Goal: Information Seeking & Learning: Learn about a topic

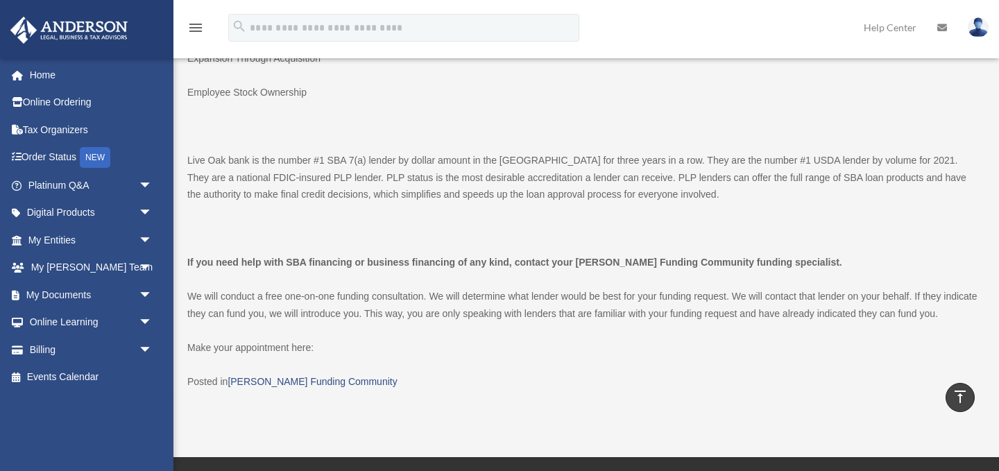
scroll to position [2471, 0]
click at [321, 376] on link "[PERSON_NAME] Funding Community" at bounding box center [312, 381] width 169 height 11
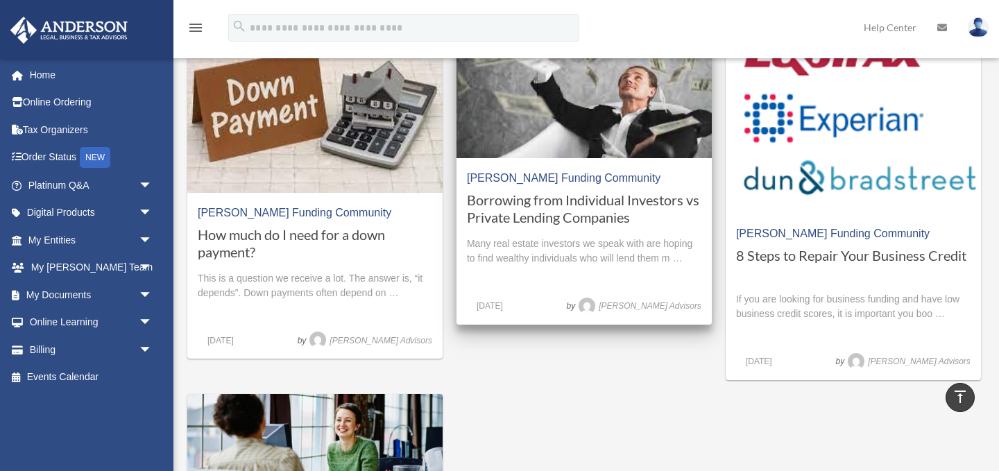
scroll to position [1494, 0]
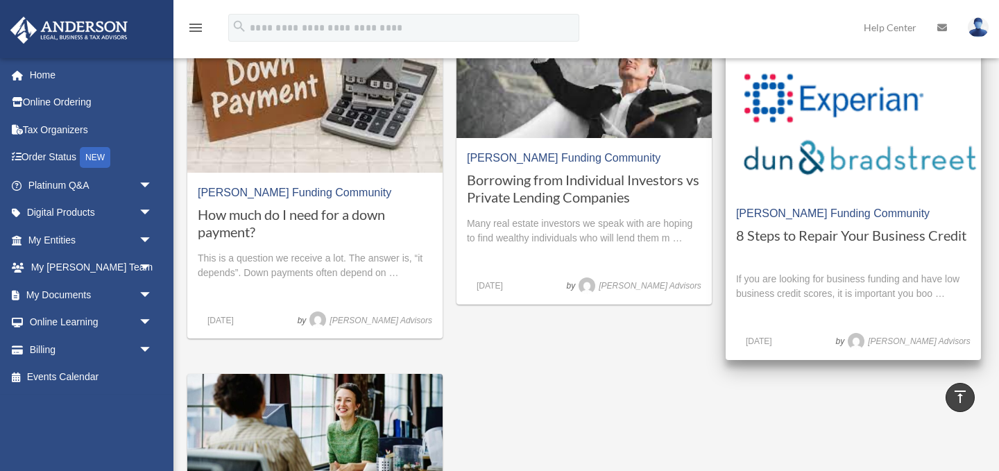
click at [796, 245] on h1 "8 Steps to Repair Your Business Credit" at bounding box center [853, 244] width 235 height 35
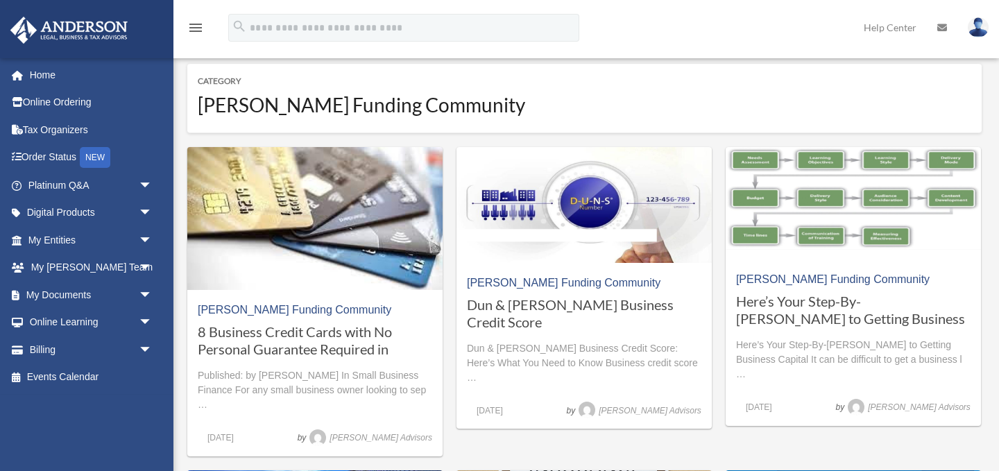
scroll to position [1494, 0]
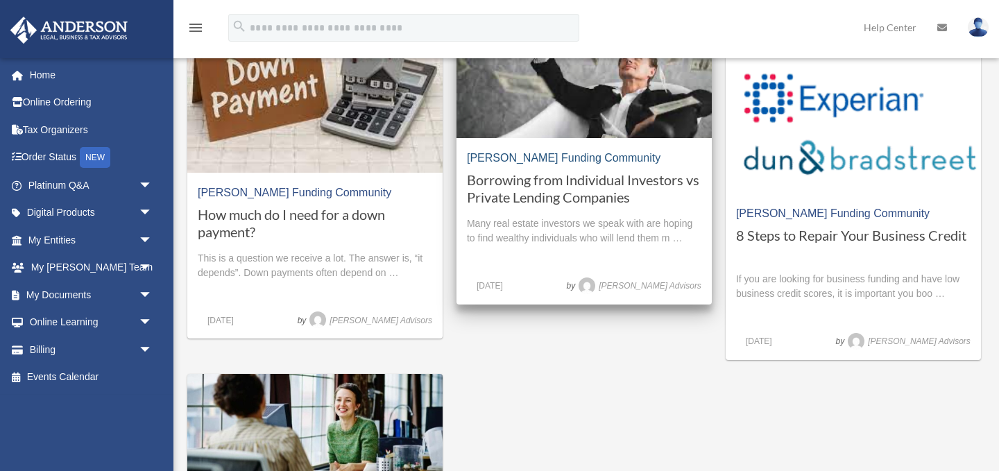
click at [528, 162] on link "[PERSON_NAME] Funding Community" at bounding box center [564, 158] width 194 height 12
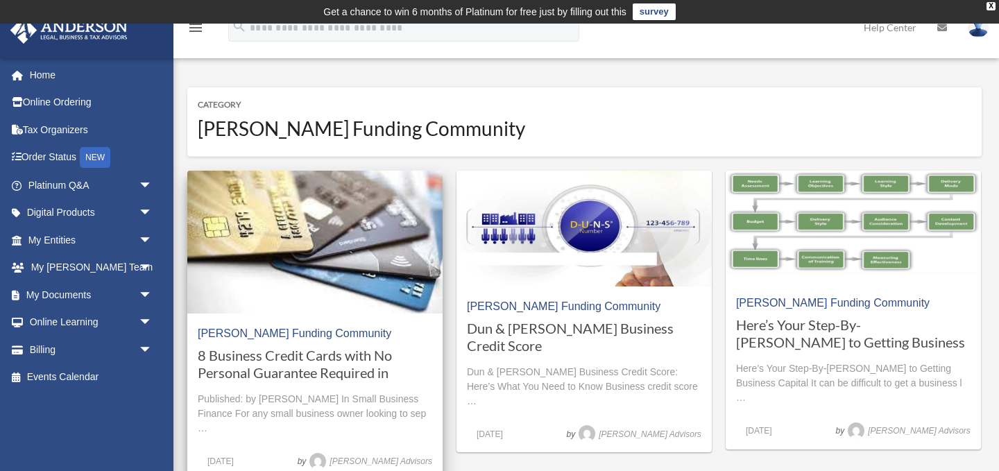
click at [334, 364] on h1 "8 Business Credit Cards with No Personal Guarantee Required in [DATE]" at bounding box center [315, 364] width 235 height 35
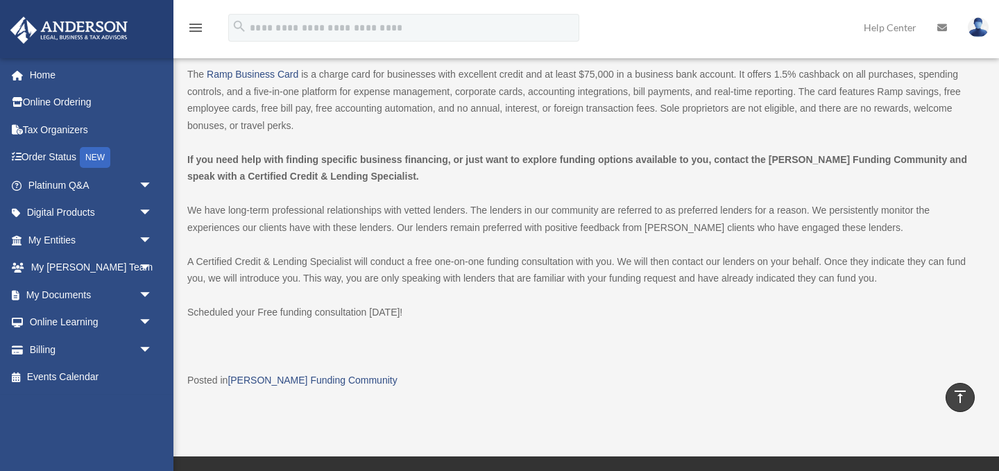
scroll to position [1481, 0]
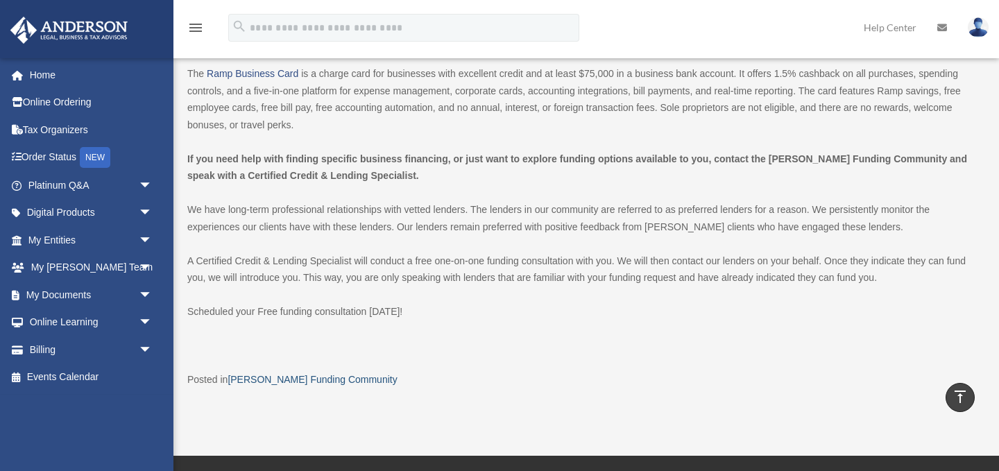
click at [313, 374] on link "[PERSON_NAME] Funding Community" at bounding box center [312, 379] width 169 height 11
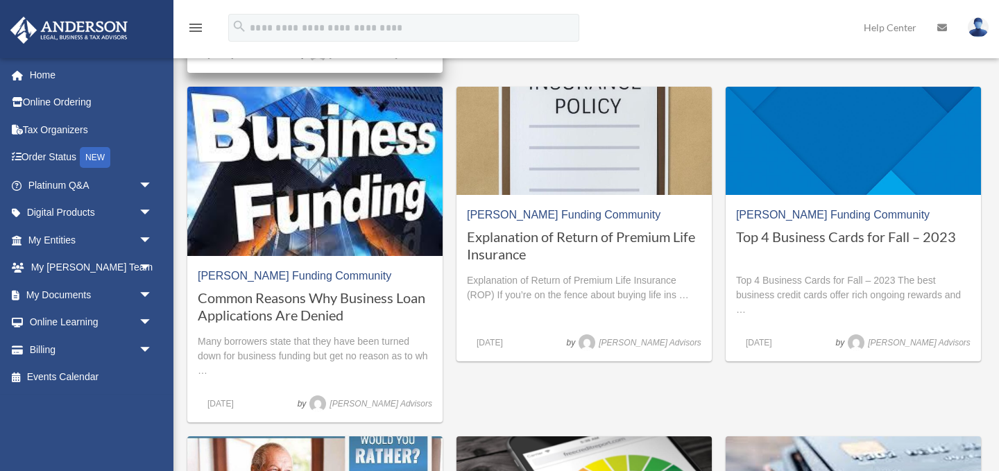
scroll to position [411, 0]
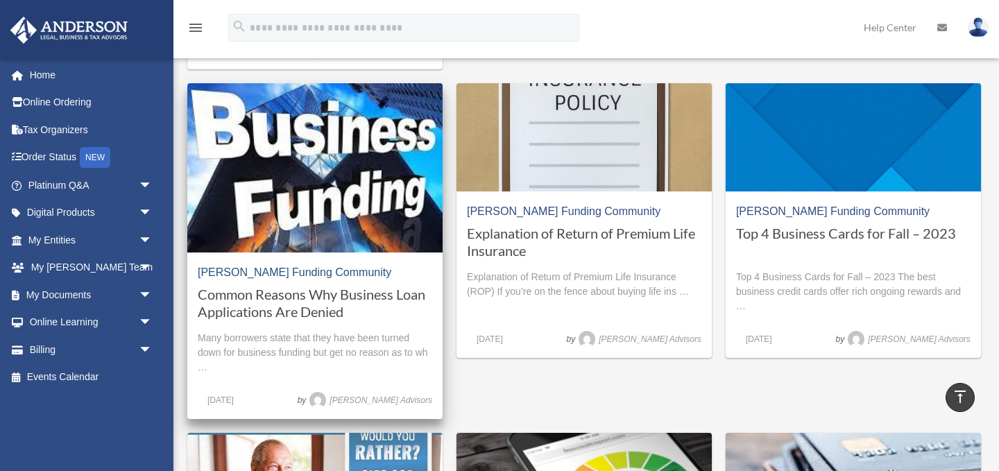
click at [326, 269] on link "[PERSON_NAME] Funding Community" at bounding box center [295, 273] width 194 height 12
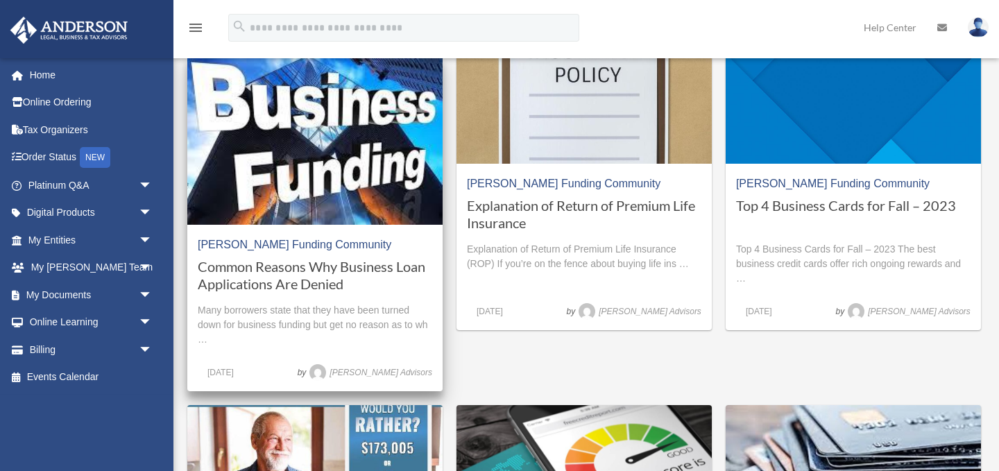
scroll to position [441, 0]
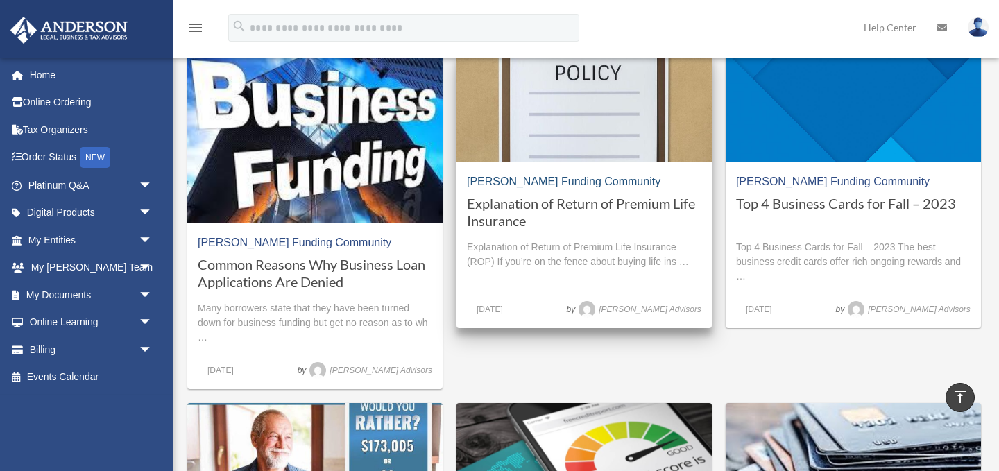
click at [530, 185] on link "[PERSON_NAME] Funding Community" at bounding box center [564, 182] width 194 height 12
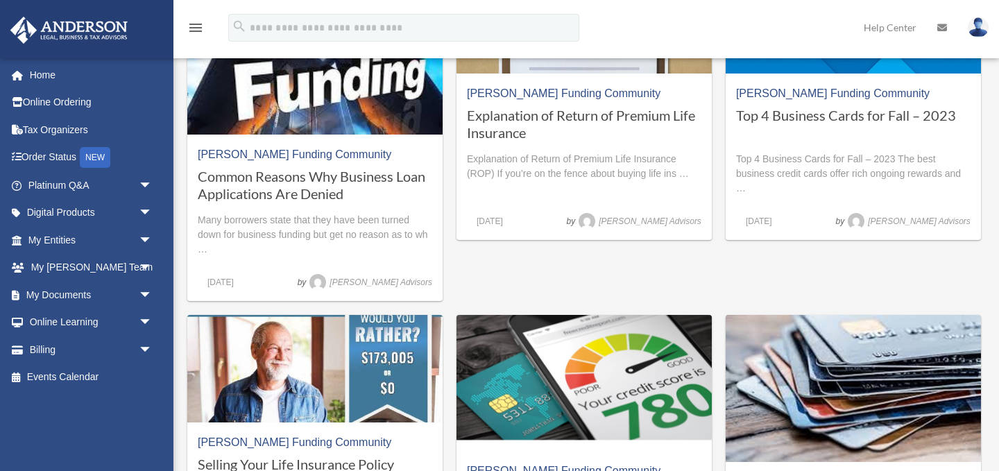
scroll to position [530, 0]
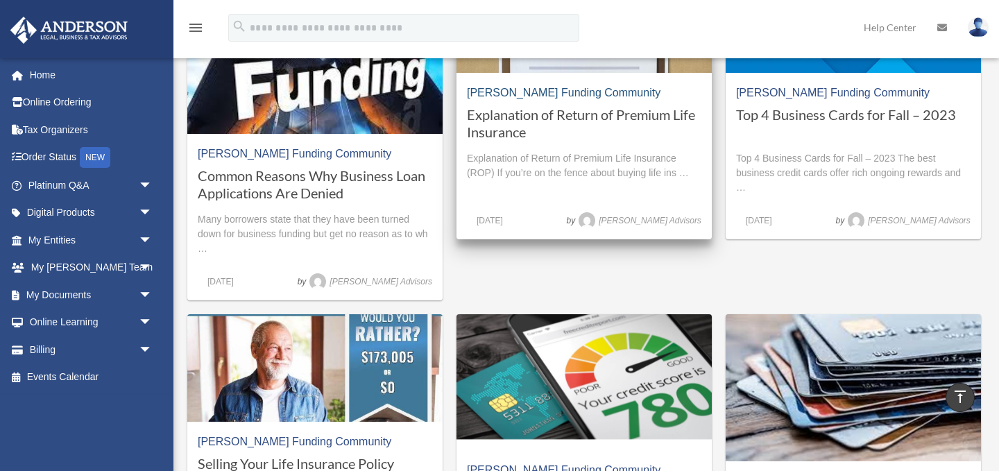
click at [538, 94] on link "[PERSON_NAME] Funding Community" at bounding box center [564, 93] width 194 height 12
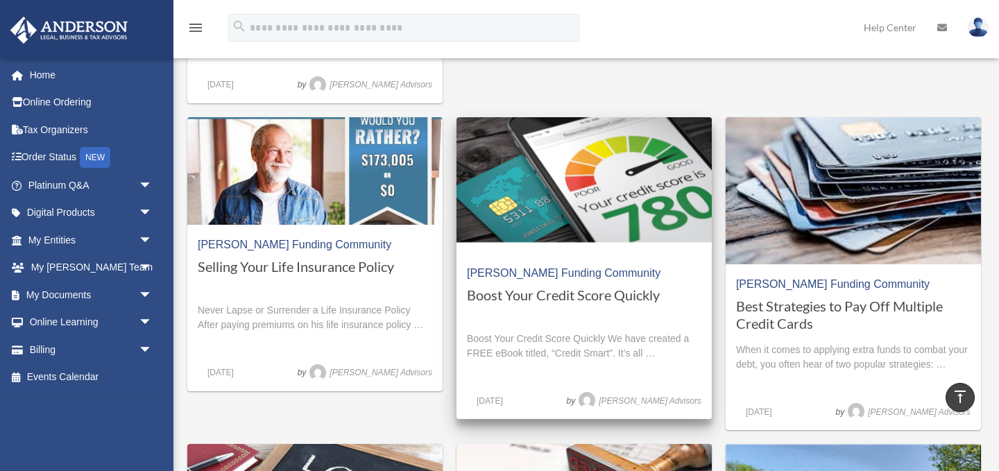
scroll to position [734, 0]
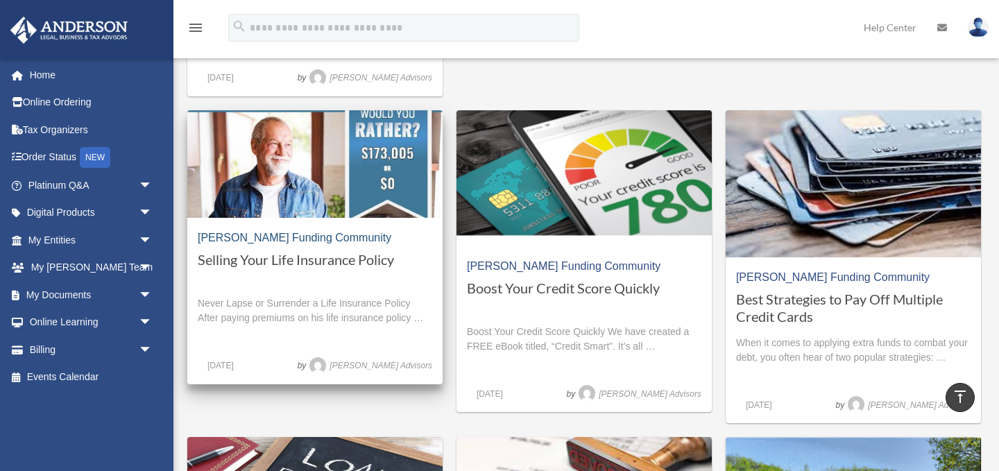
click at [329, 239] on link "[PERSON_NAME] Funding Community" at bounding box center [295, 238] width 194 height 12
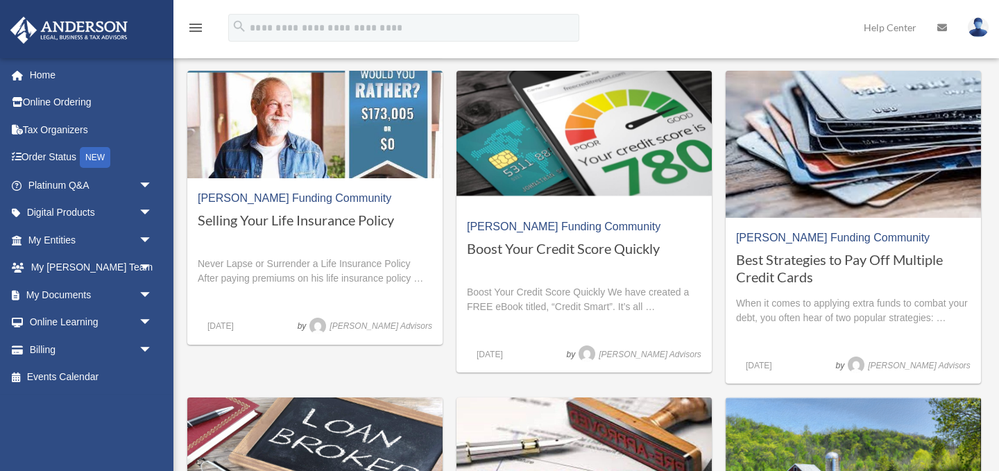
scroll to position [774, 0]
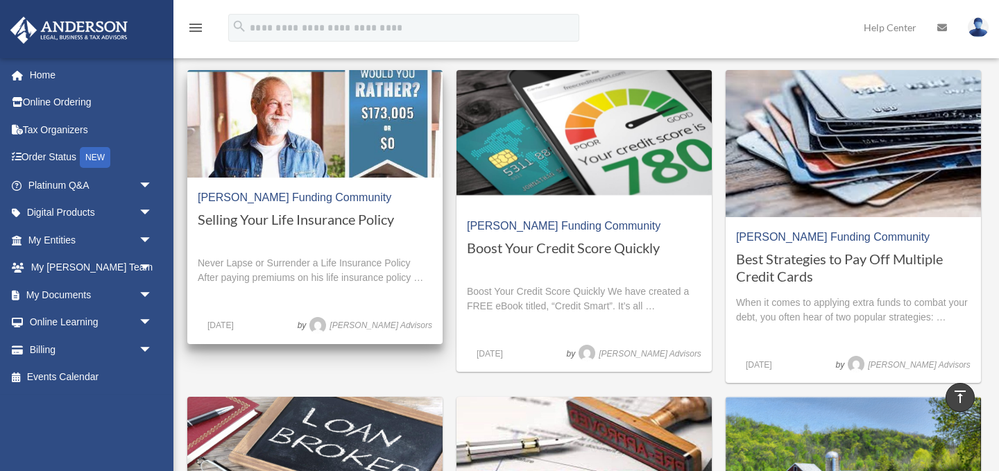
click at [262, 221] on h1 "Selling Your Life Insurance Policy" at bounding box center [315, 228] width 235 height 35
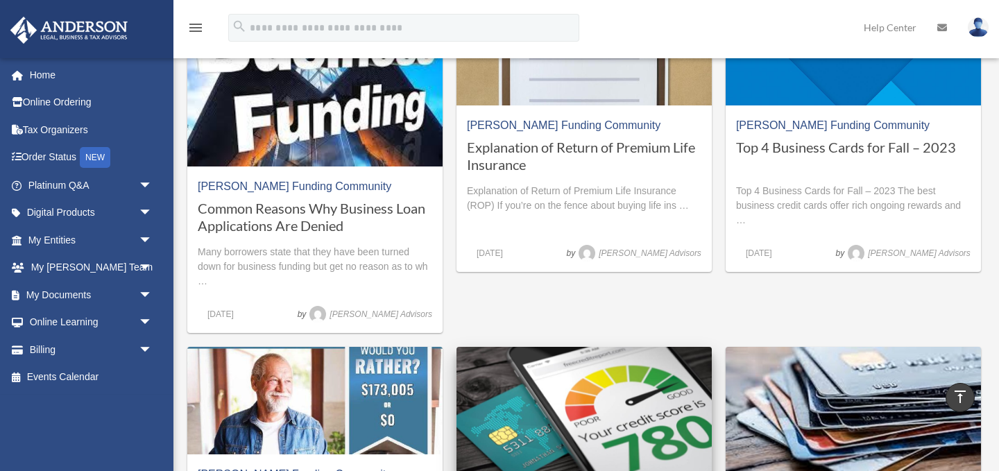
scroll to position [495, 0]
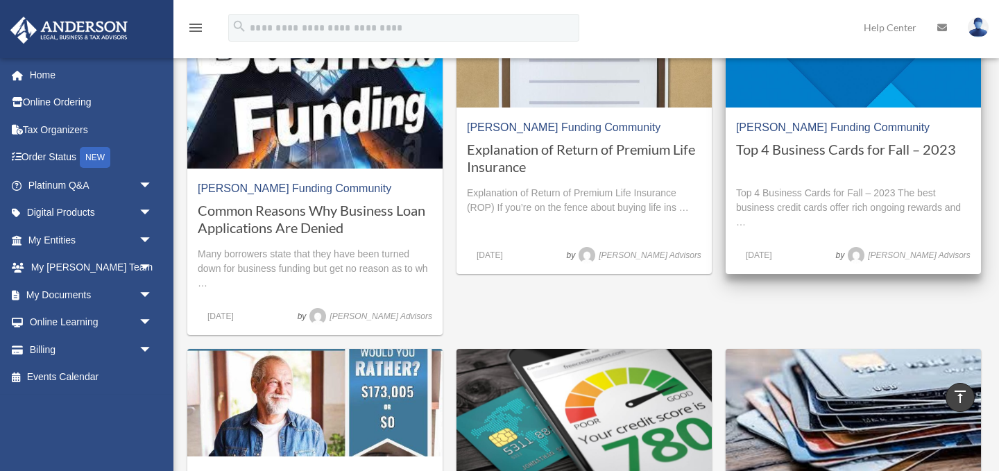
click at [789, 153] on h1 "Top 4 Business Cards for Fall – 2023" at bounding box center [853, 158] width 235 height 35
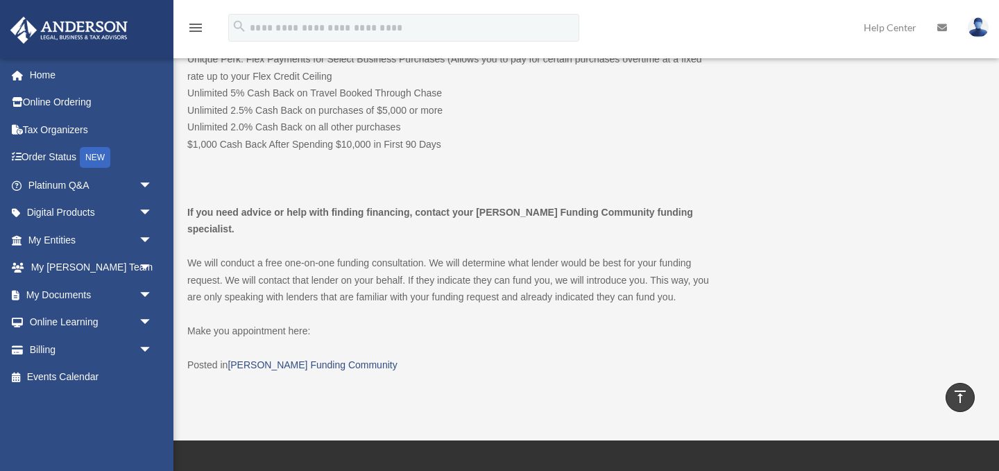
scroll to position [999, 0]
click at [296, 325] on span "Make you appointment here:" at bounding box center [248, 330] width 123 height 11
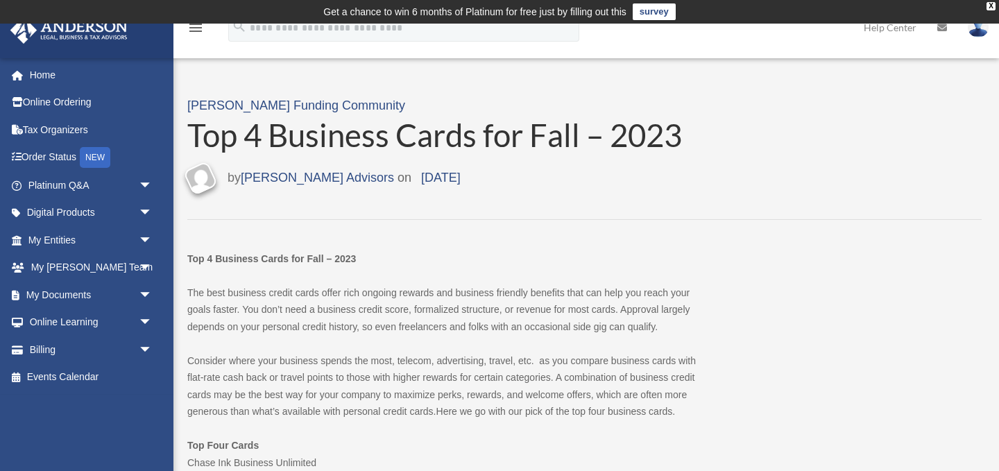
scroll to position [0, 0]
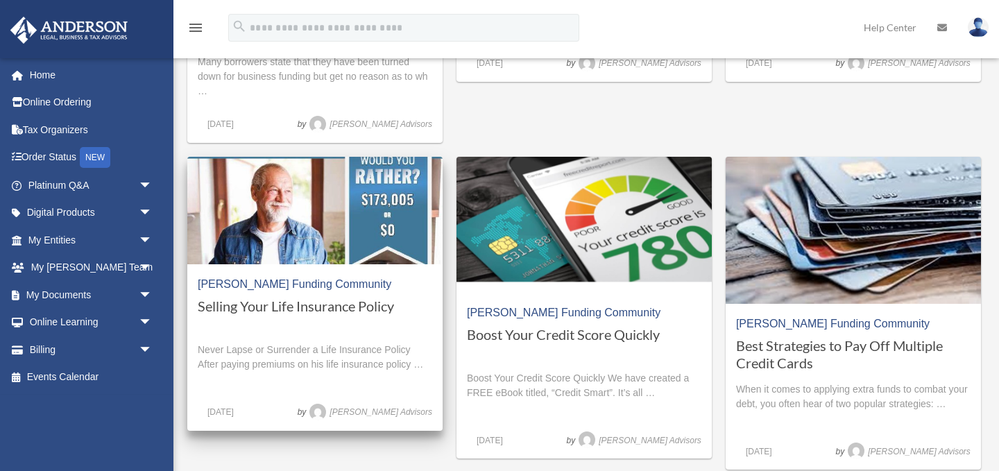
scroll to position [688, 0]
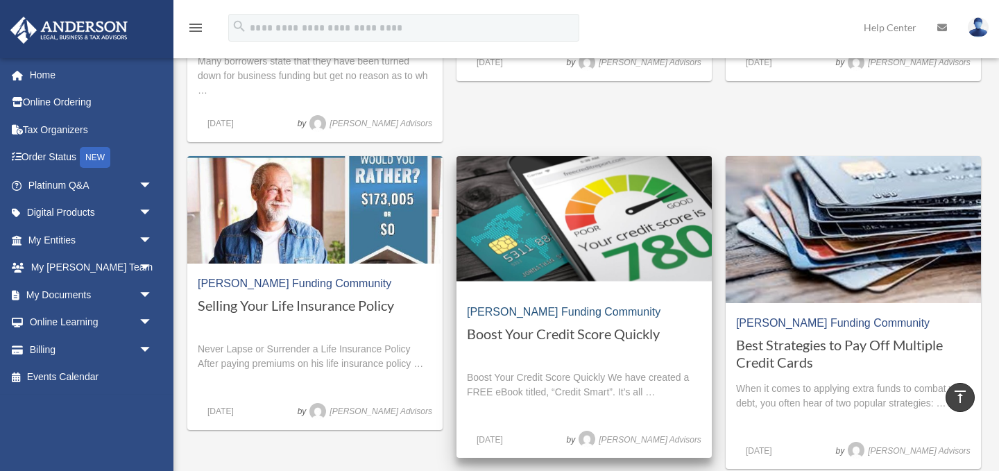
click at [556, 312] on link "[PERSON_NAME] Funding Community" at bounding box center [564, 312] width 194 height 12
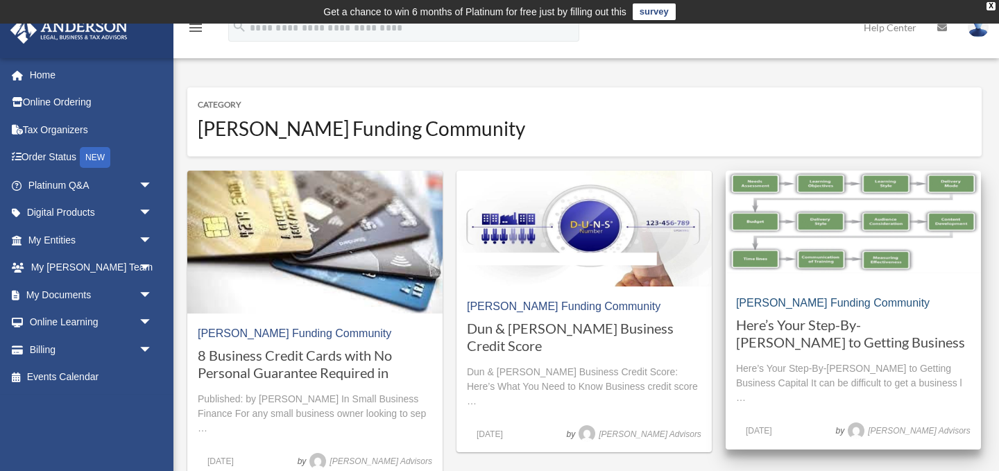
click at [827, 307] on link "[PERSON_NAME] Funding Community" at bounding box center [833, 303] width 194 height 12
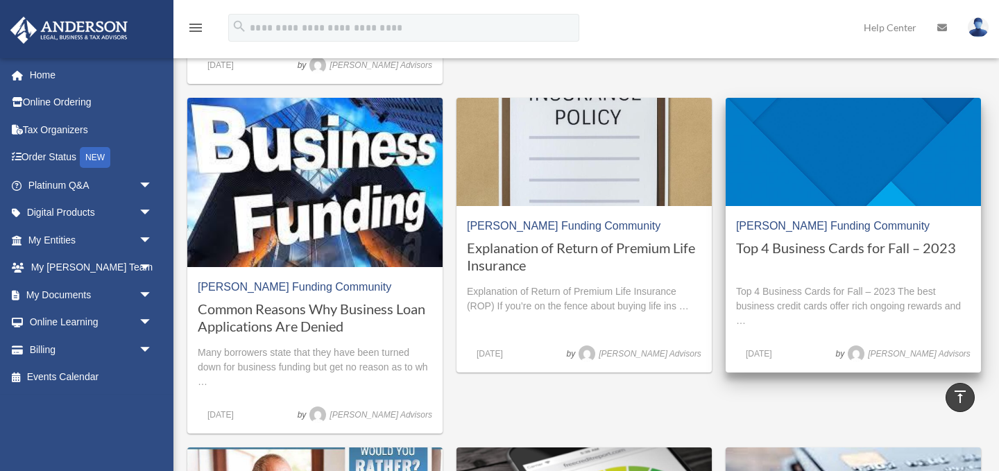
scroll to position [398, 0]
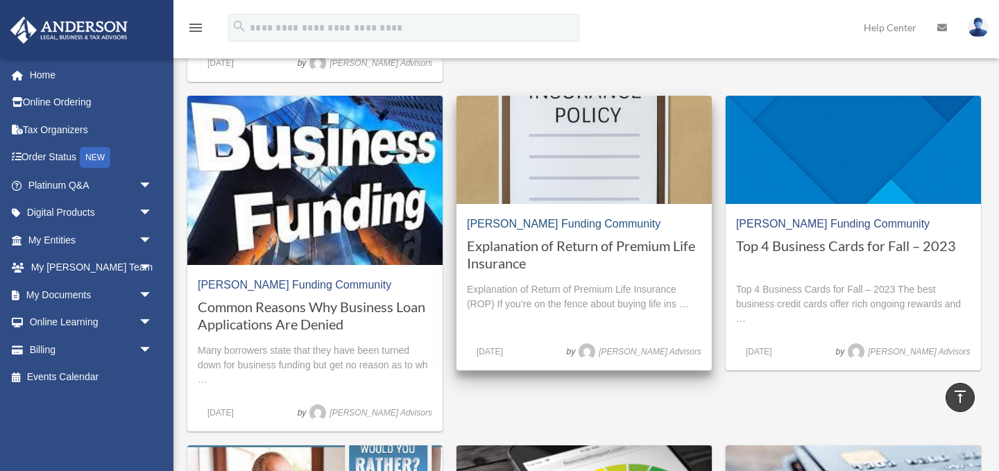
click at [564, 227] on link "[PERSON_NAME] Funding Community" at bounding box center [564, 224] width 194 height 12
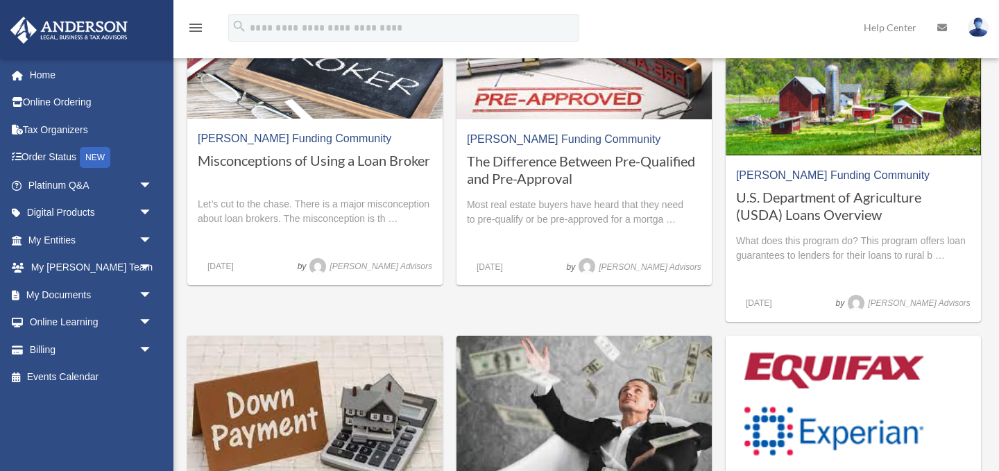
scroll to position [1161, 0]
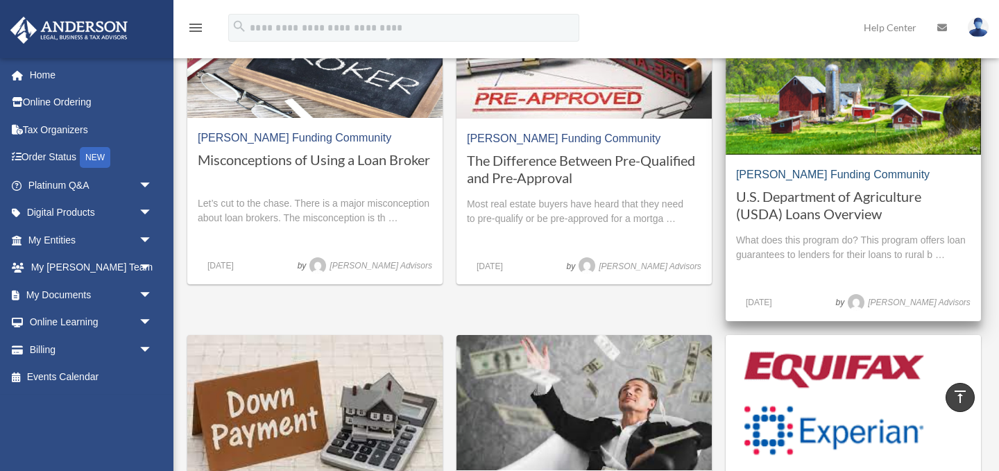
click at [829, 179] on link "[PERSON_NAME] Funding Community" at bounding box center [833, 175] width 194 height 12
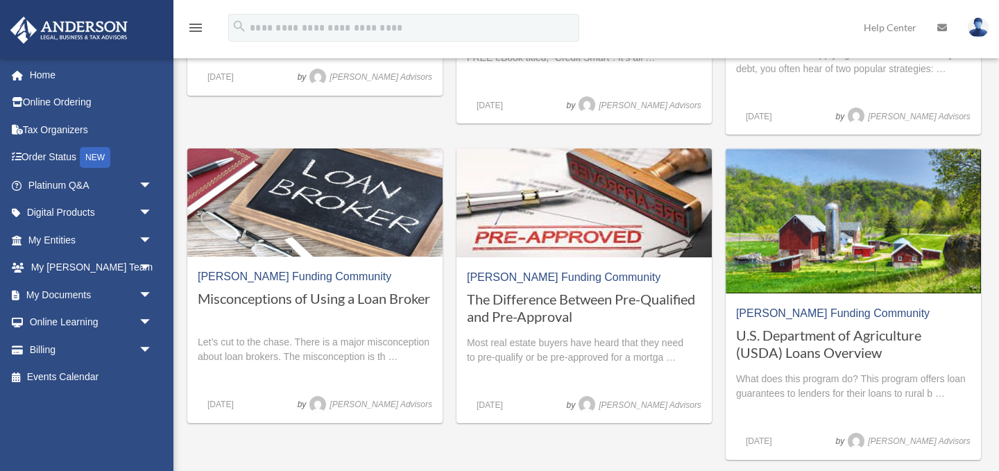
scroll to position [1027, 0]
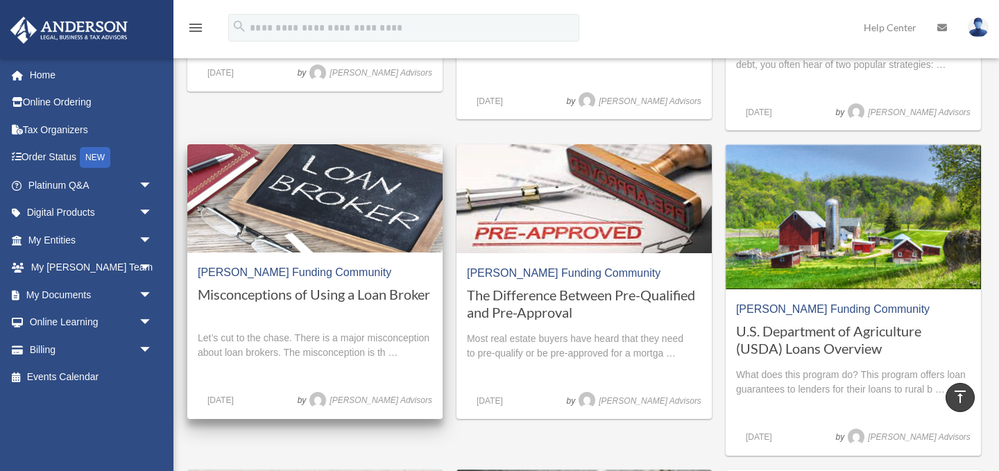
click at [330, 298] on h1 "Misconceptions of Using a Loan Broker" at bounding box center [315, 303] width 235 height 35
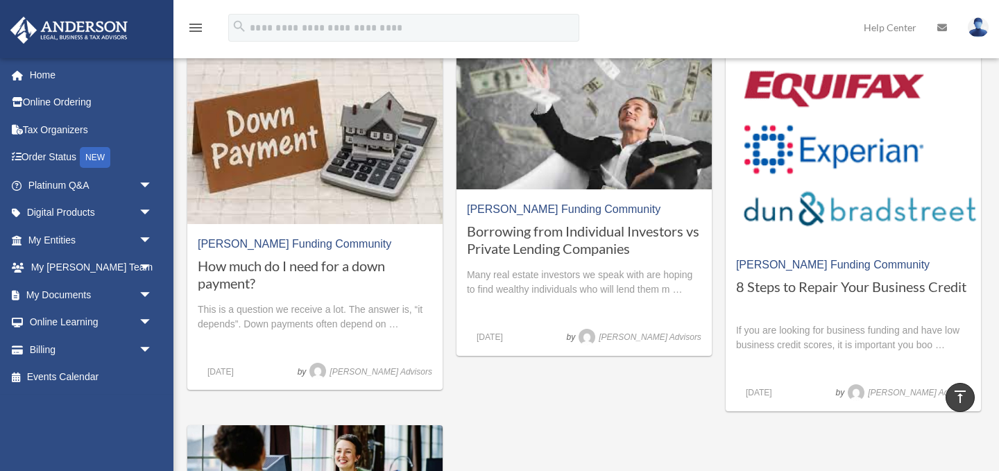
scroll to position [1444, 0]
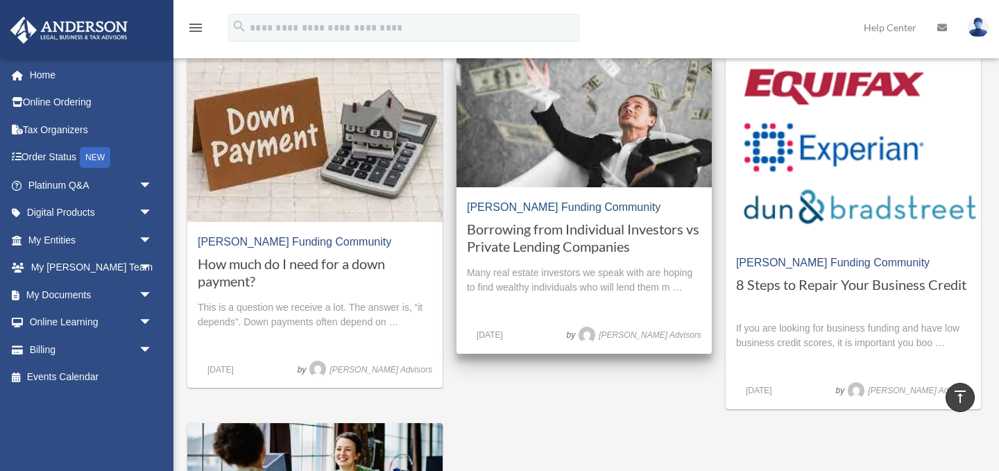
click at [571, 205] on link "[PERSON_NAME] Funding Community" at bounding box center [564, 207] width 194 height 12
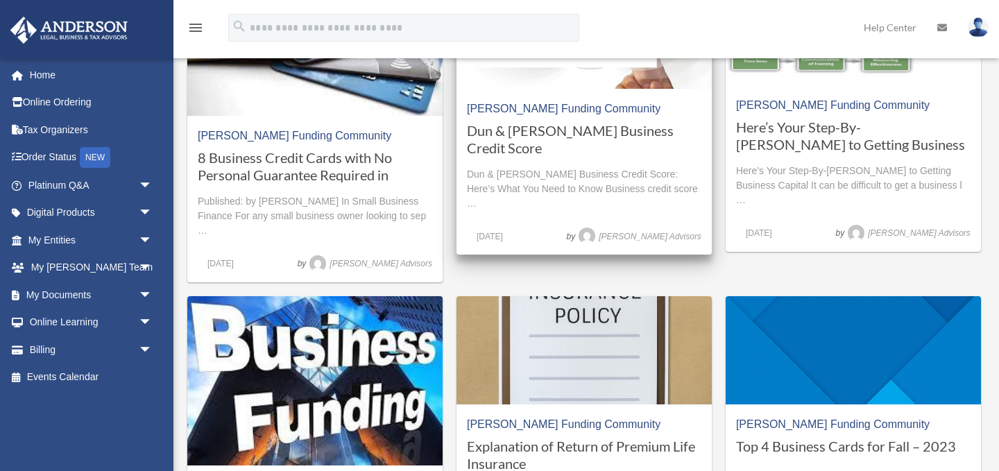
scroll to position [201, 0]
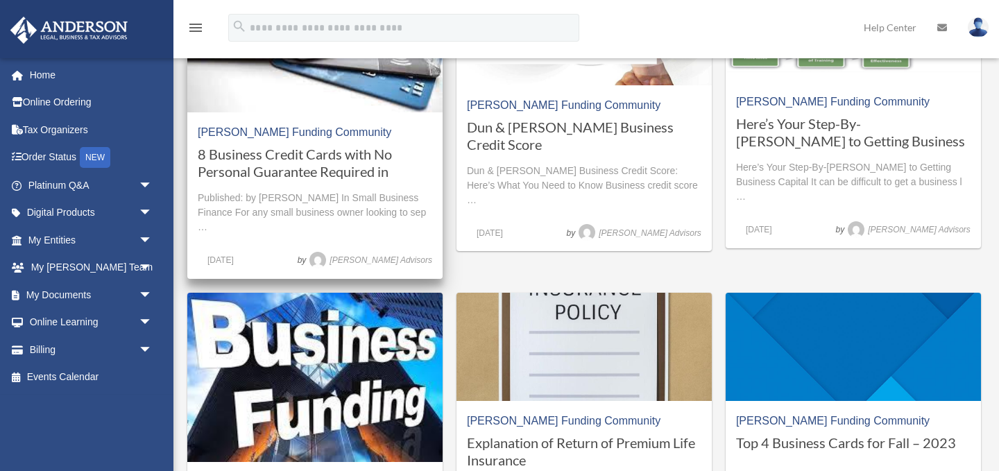
click at [309, 165] on h1 "8 Business Credit Cards with No Personal Guarantee Required in [DATE]" at bounding box center [315, 163] width 235 height 35
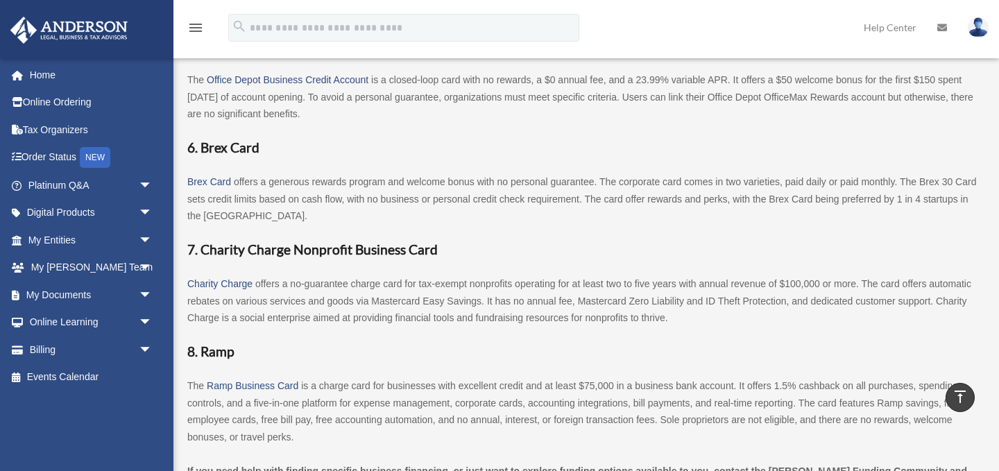
scroll to position [1170, 0]
click at [212, 175] on span "Brex Card" at bounding box center [209, 180] width 44 height 11
